Goal: Check status: Check status

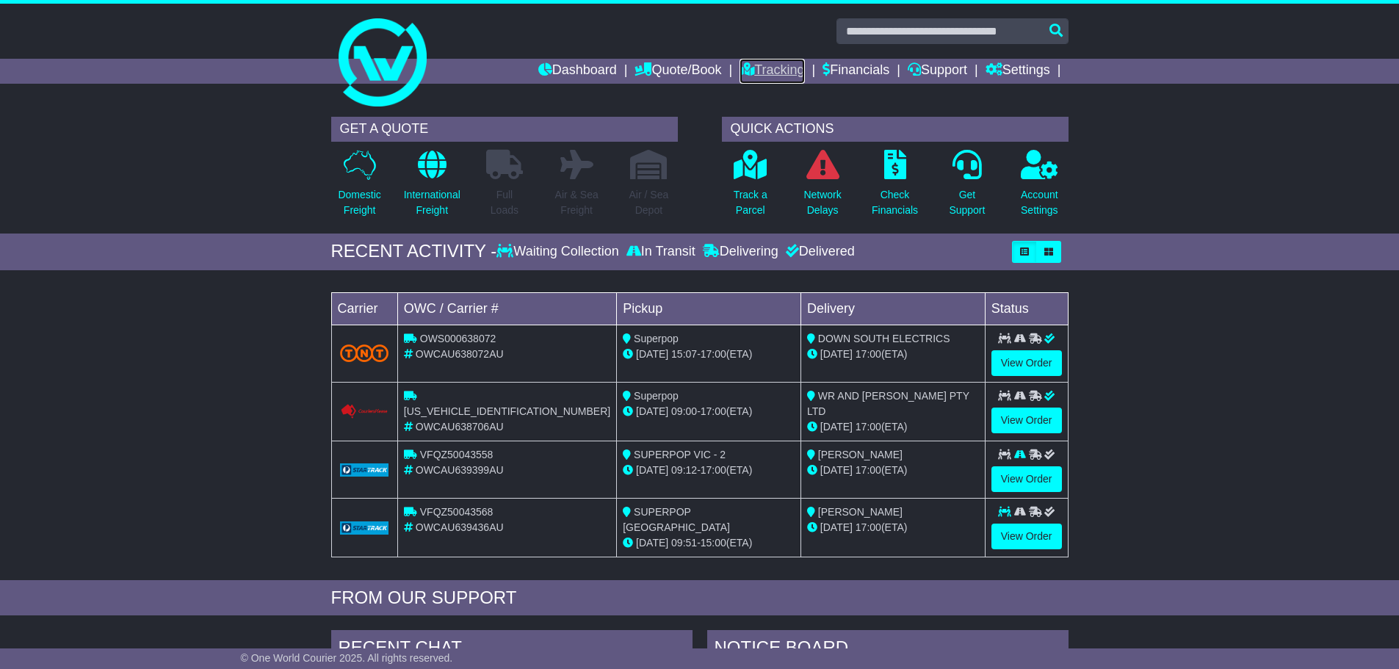
click at [777, 59] on link "Tracking" at bounding box center [771, 71] width 65 height 25
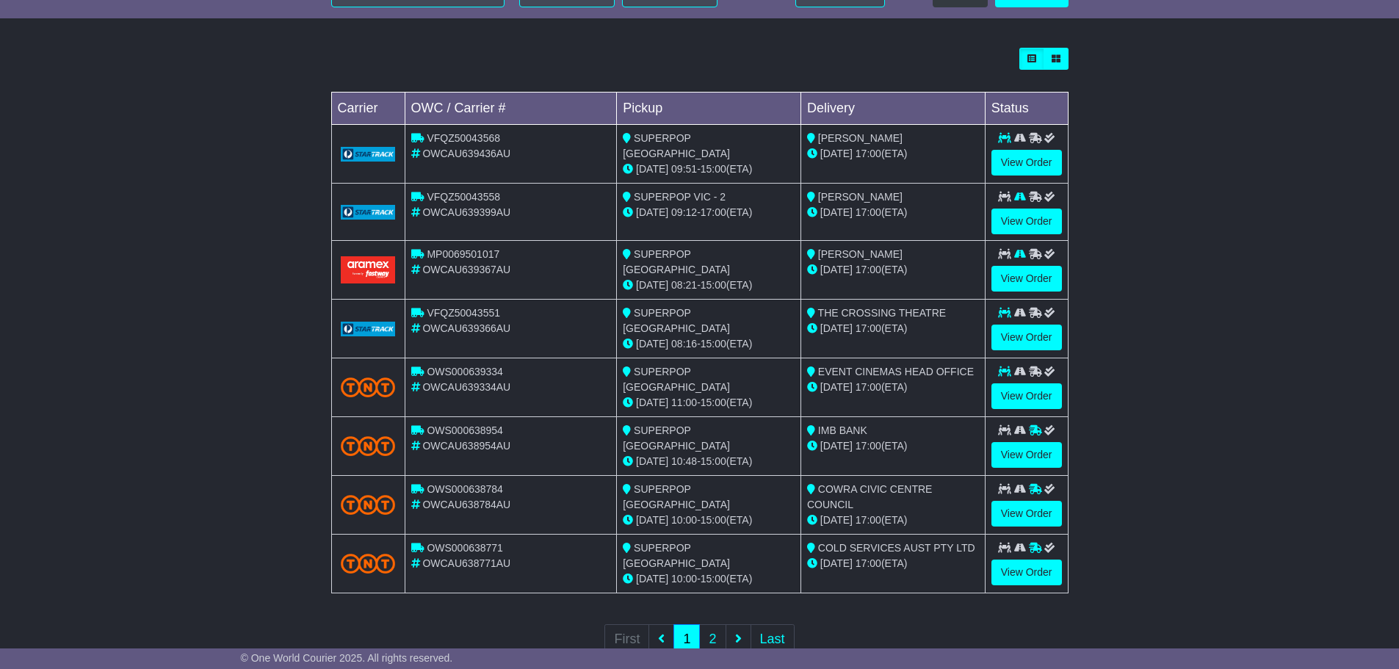
scroll to position [418, 0]
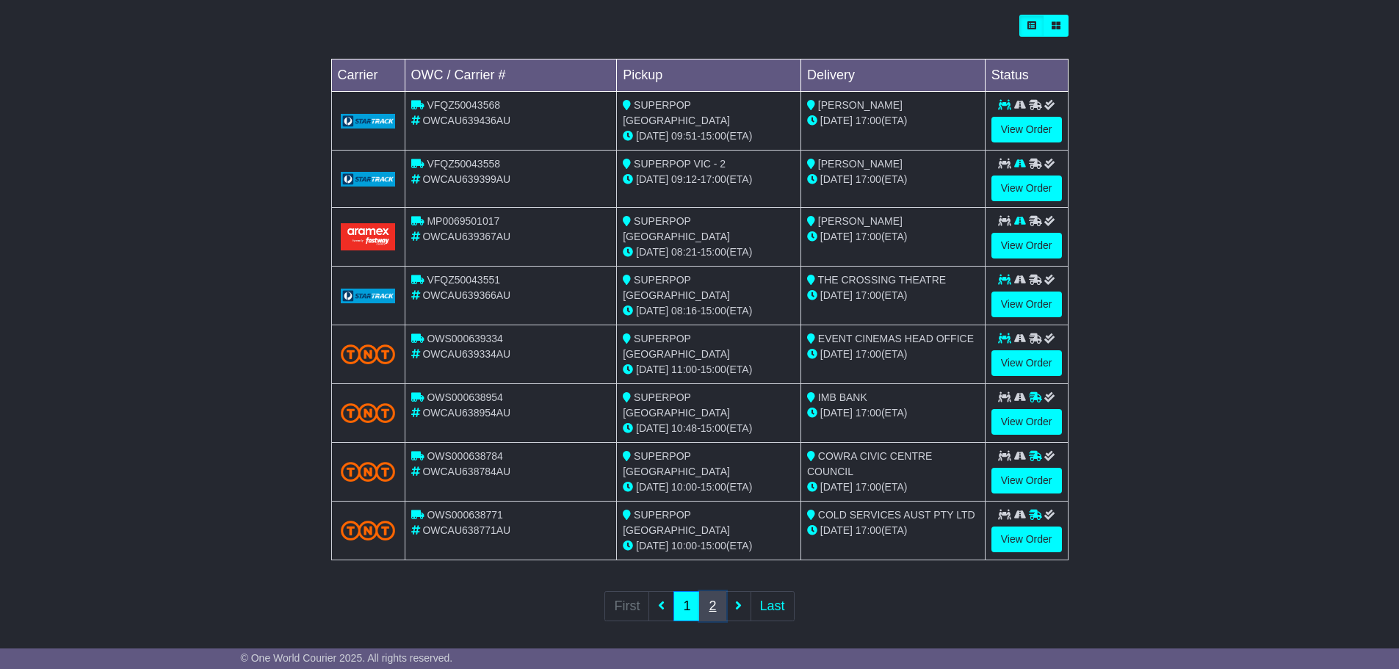
click at [711, 596] on link "2" at bounding box center [712, 606] width 26 height 30
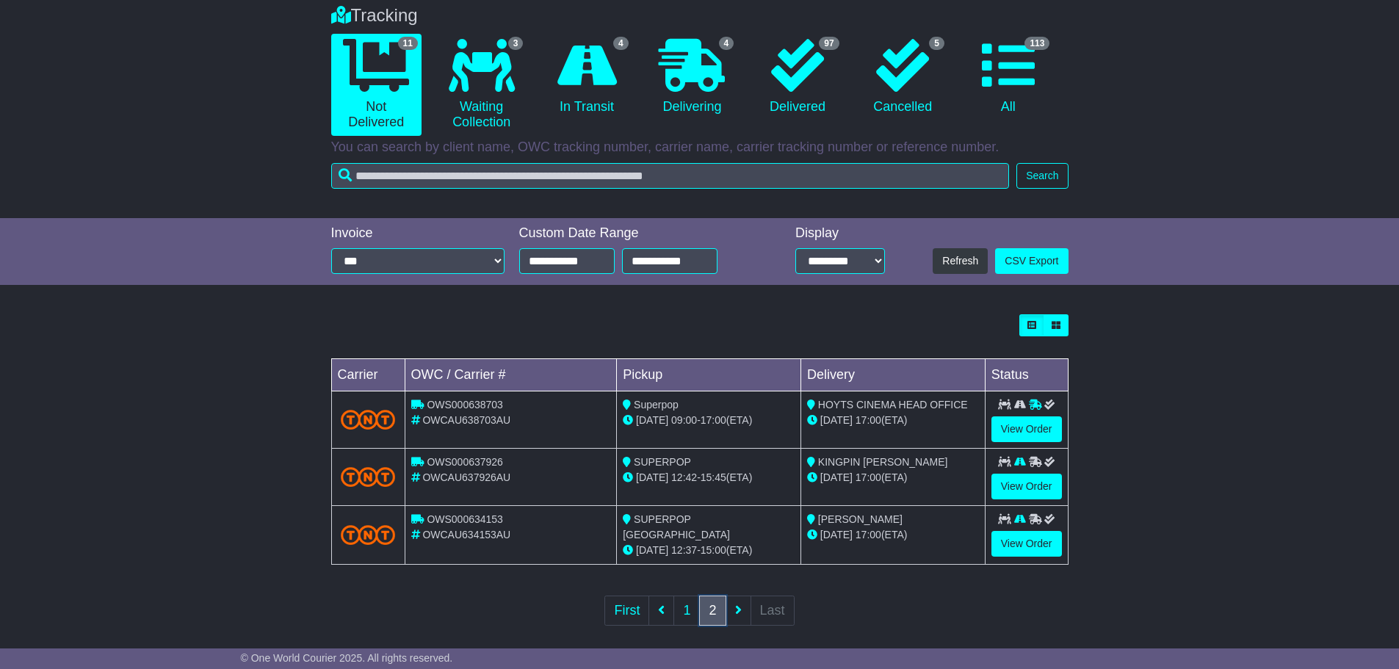
scroll to position [131, 0]
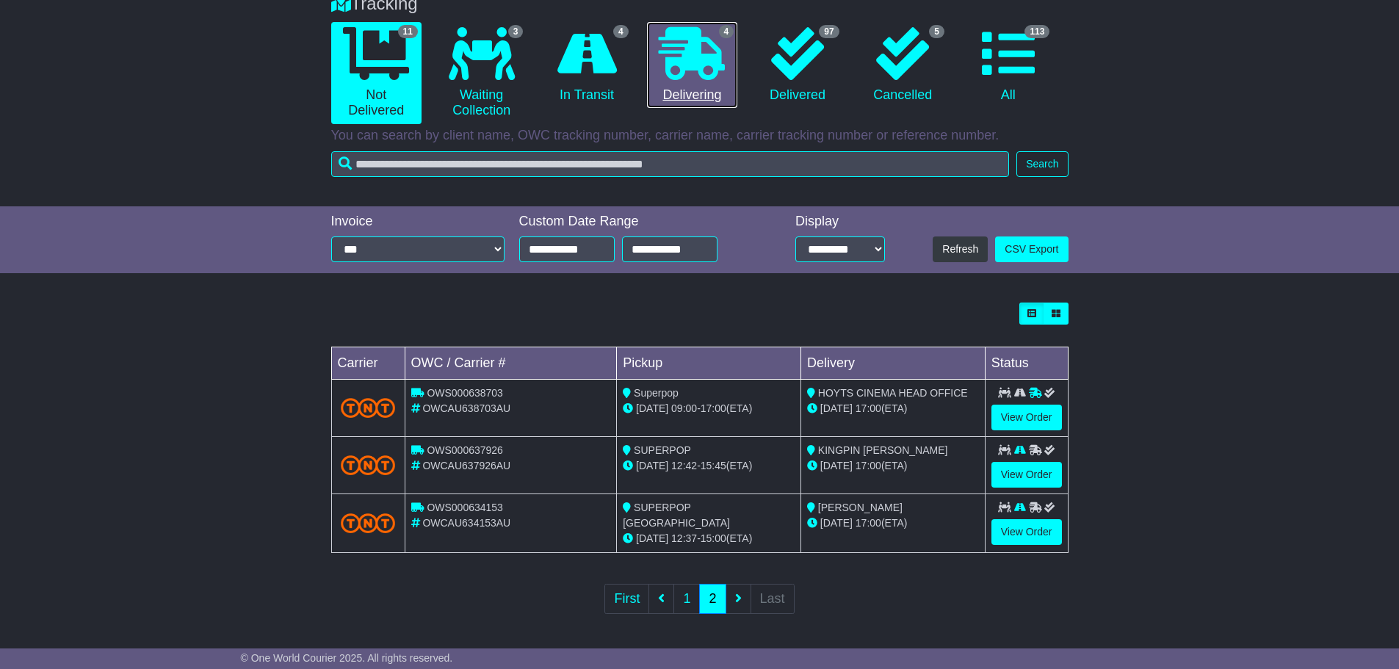
click at [701, 77] on icon at bounding box center [692, 53] width 66 height 53
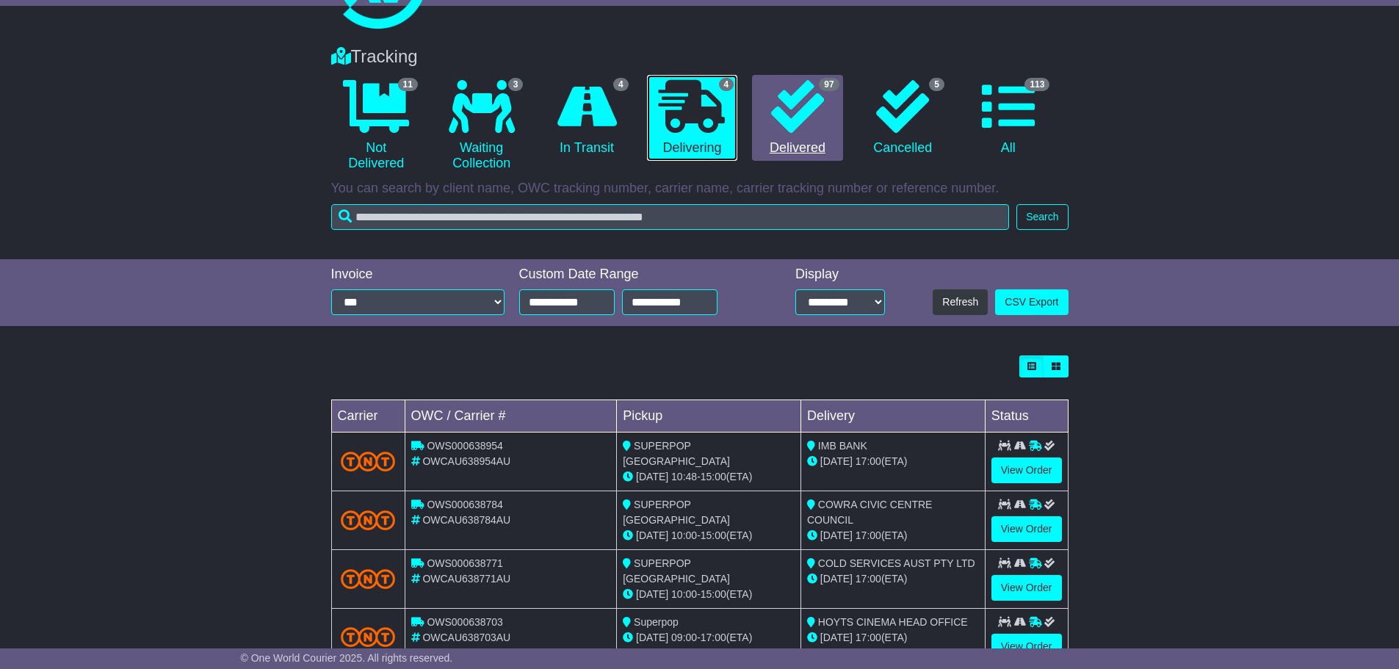
scroll to position [0, 0]
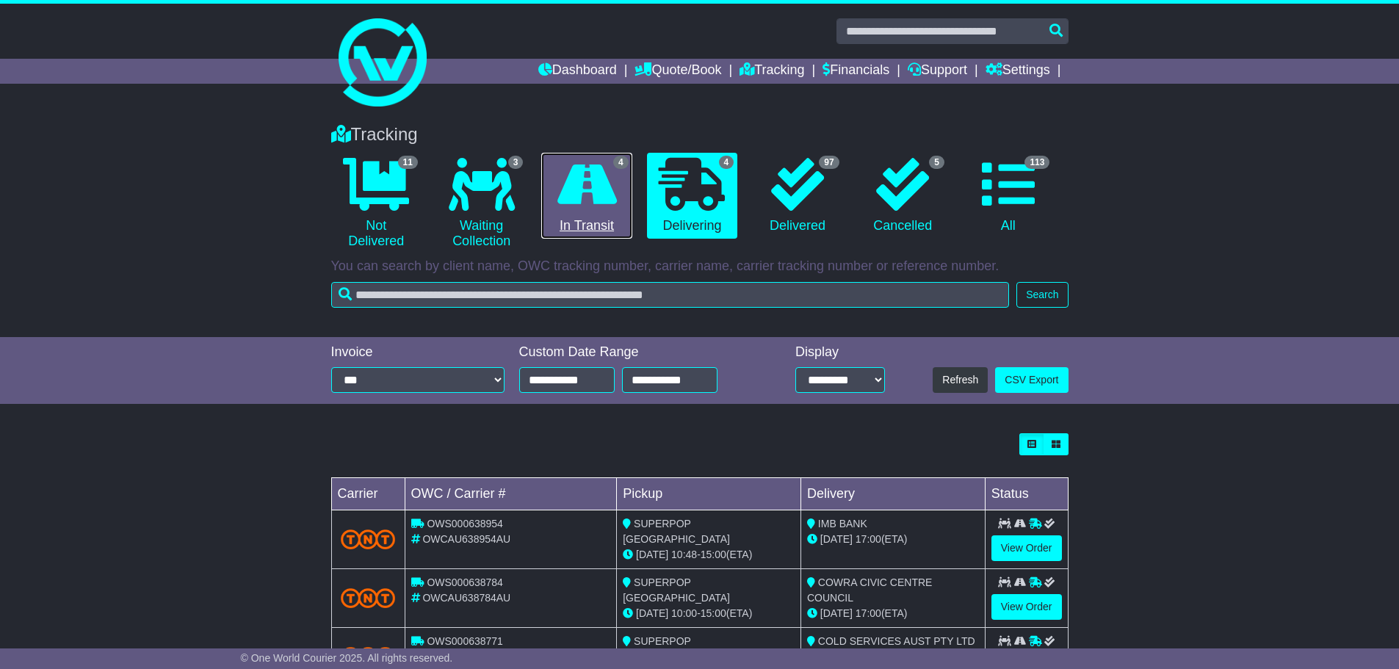
click at [616, 197] on icon at bounding box center [586, 184] width 59 height 53
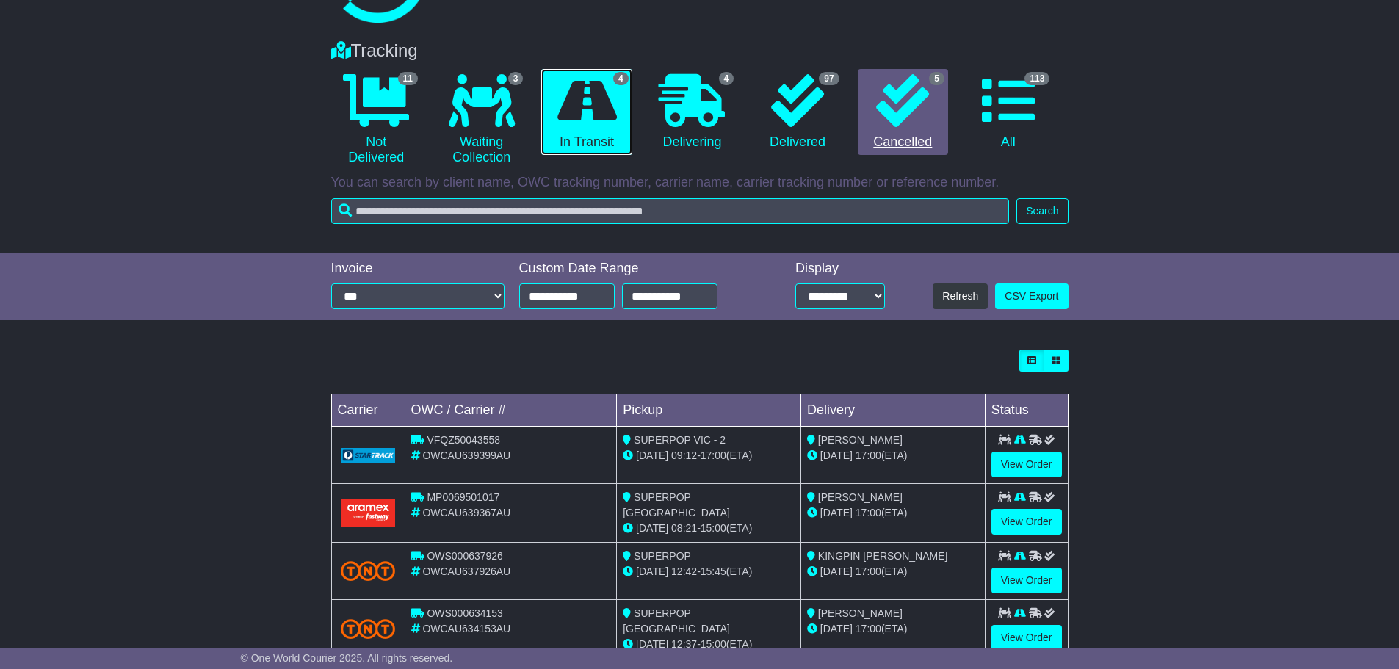
scroll to position [49, 0]
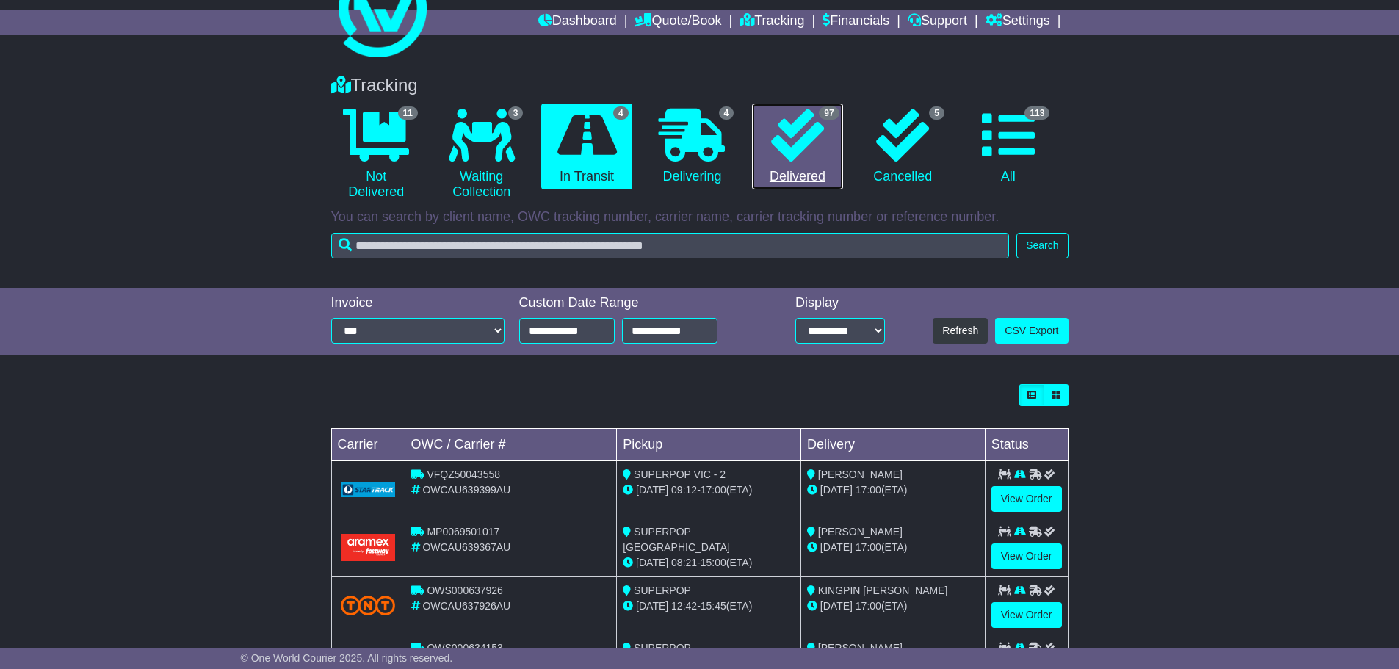
click at [834, 157] on link "97 Delivered" at bounding box center [797, 147] width 90 height 87
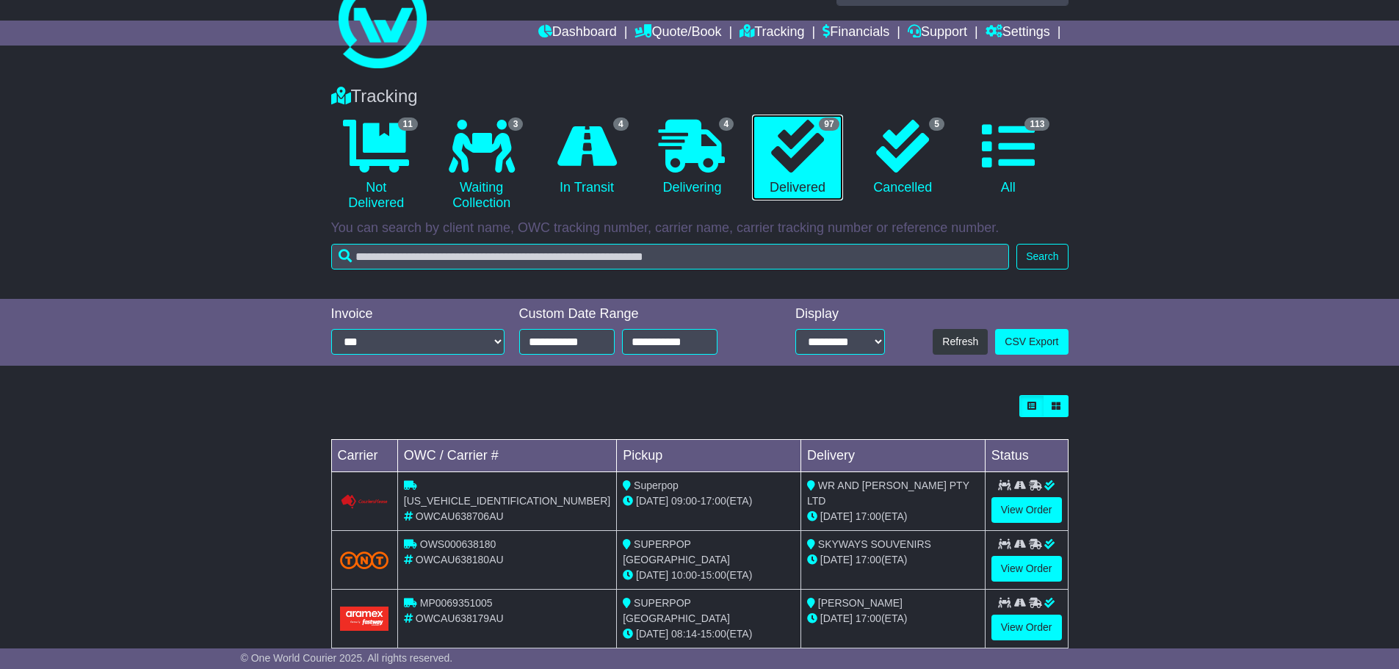
scroll to position [73, 0]
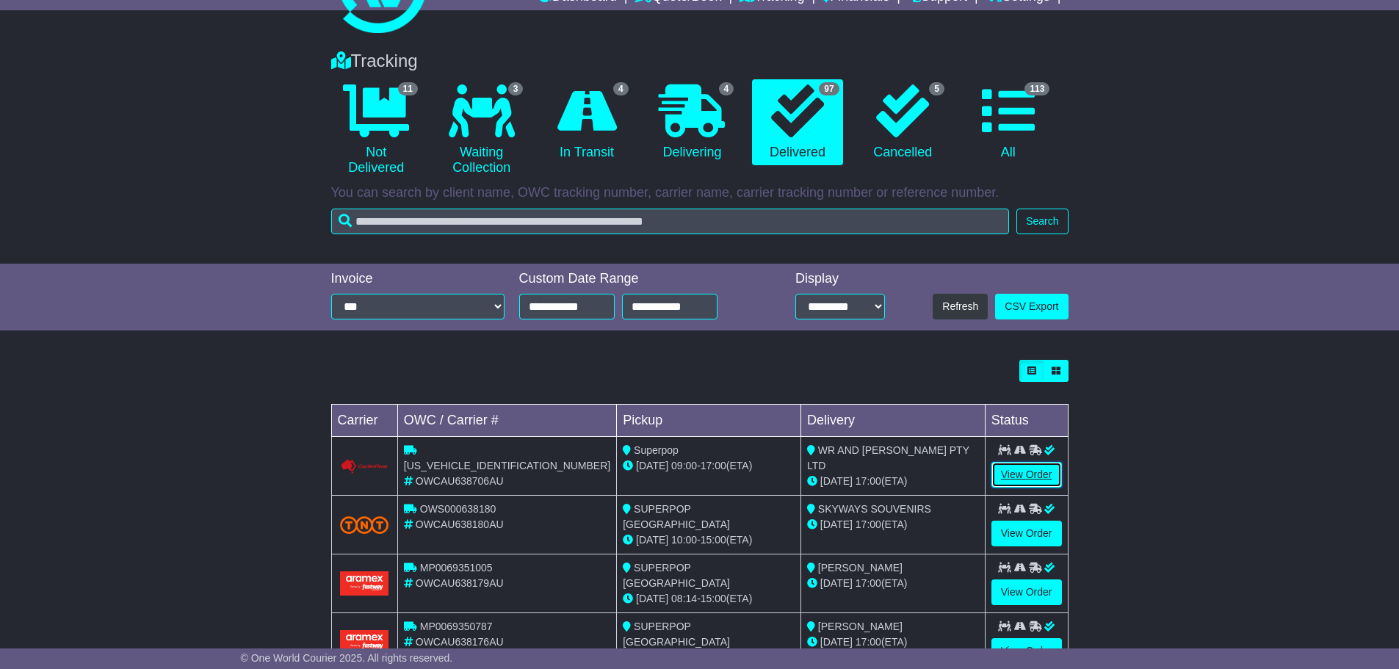
click at [1036, 474] on link "View Order" at bounding box center [1026, 475] width 70 height 26
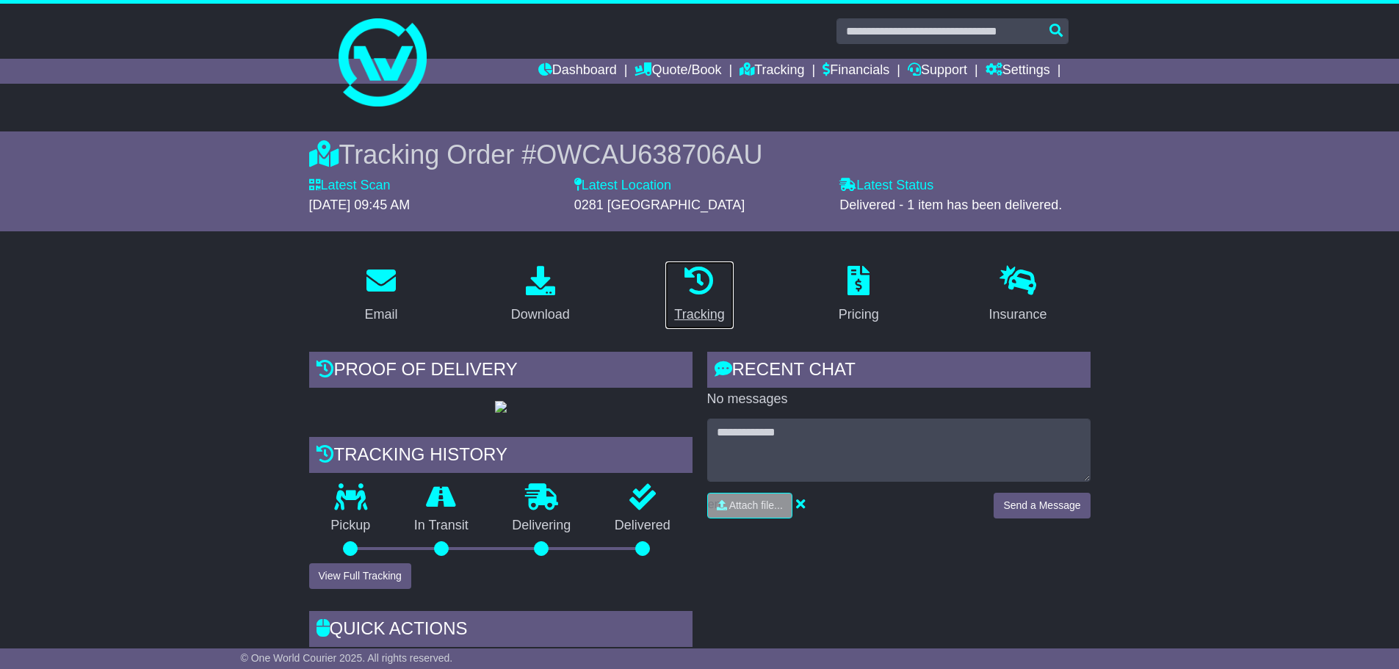
click at [704, 278] on icon at bounding box center [698, 280] width 29 height 29
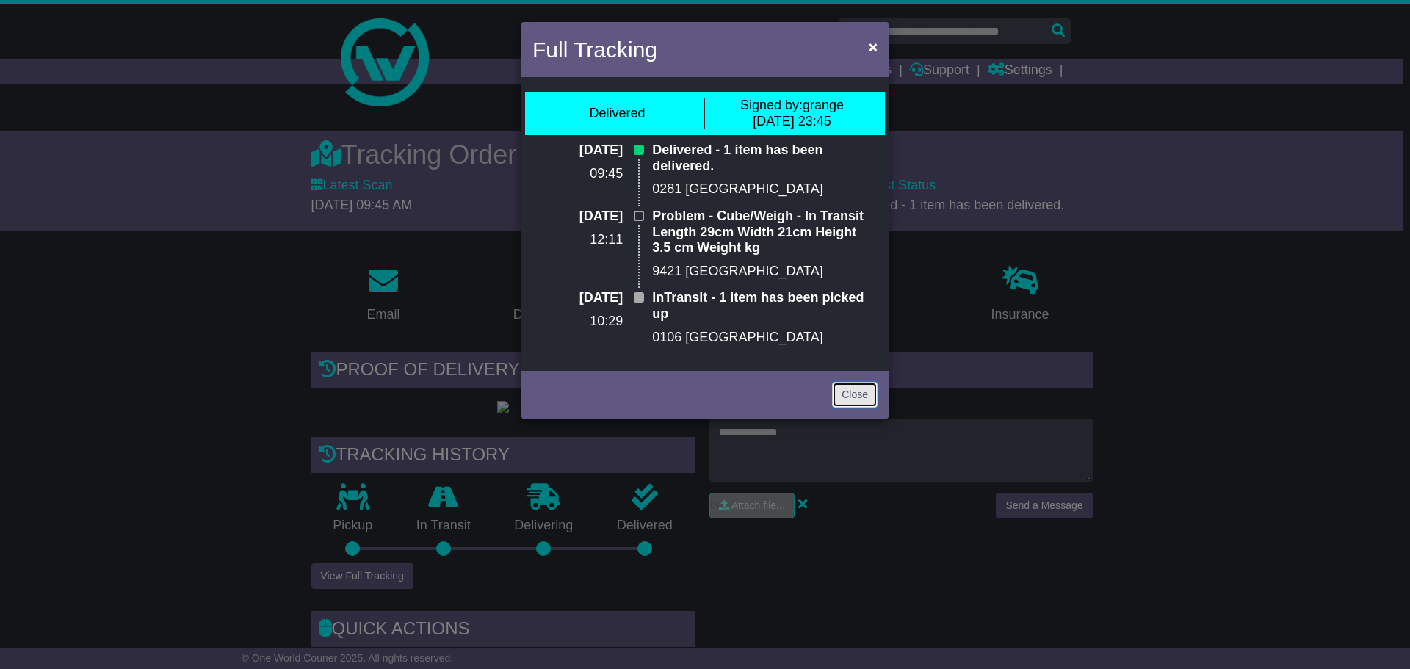
click at [851, 382] on link "Close" at bounding box center [855, 395] width 46 height 26
